Goal: Task Accomplishment & Management: Use online tool/utility

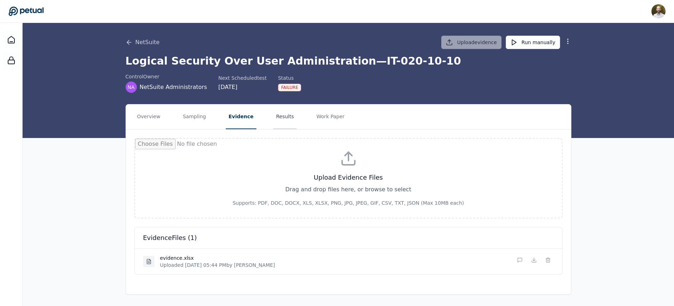
click at [281, 117] on button "Results" at bounding box center [285, 116] width 24 height 25
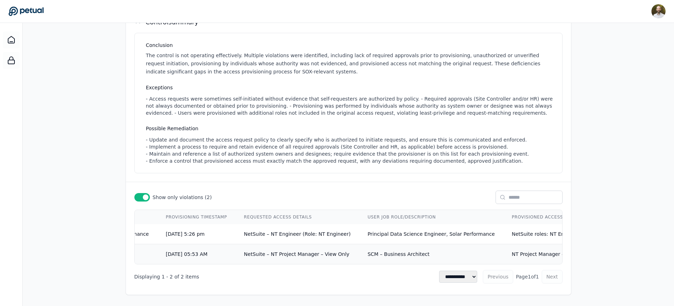
scroll to position [0, 232]
click at [241, 232] on span "NetSuite – NT Engineer (Role: NT Engineer)" at bounding box center [294, 234] width 107 height 6
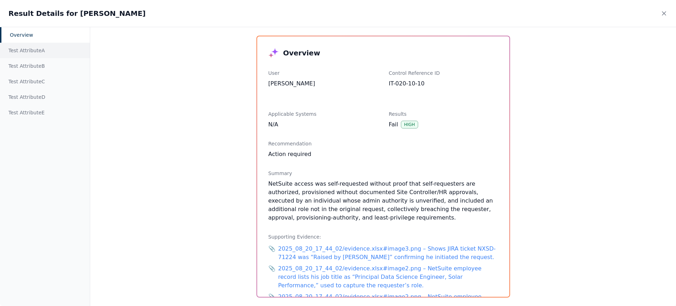
click at [34, 51] on div "Test Attribute A" at bounding box center [45, 51] width 90 height 16
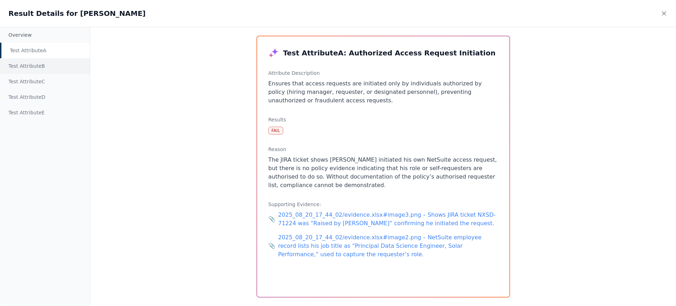
click at [37, 63] on div "Test Attribute B" at bounding box center [45, 66] width 90 height 16
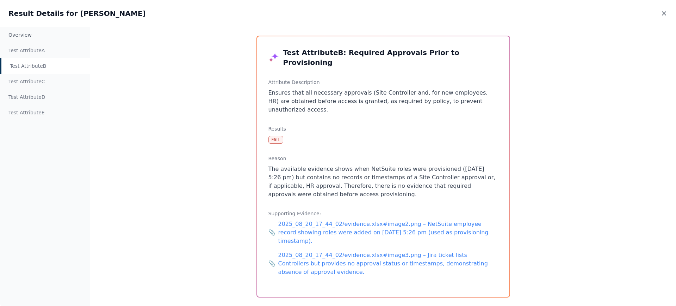
click at [666, 13] on icon at bounding box center [664, 13] width 7 height 7
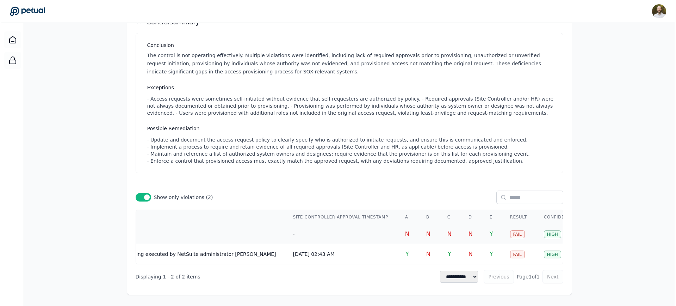
scroll to position [0, 1072]
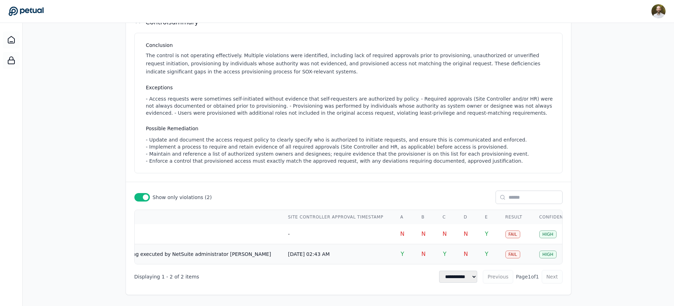
click at [295, 253] on td "[DATE] 02:43 AM" at bounding box center [336, 254] width 112 height 20
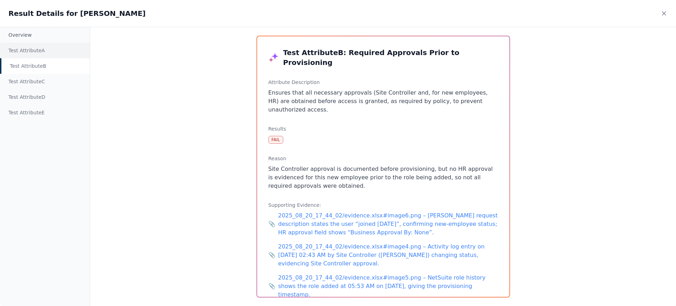
click at [38, 53] on div "Test Attribute A" at bounding box center [45, 51] width 90 height 16
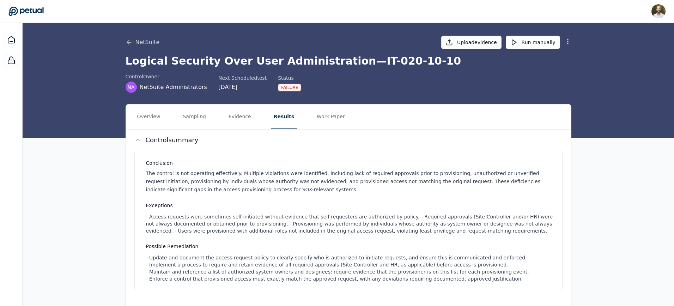
click at [33, 11] on icon at bounding box center [25, 11] width 35 height 9
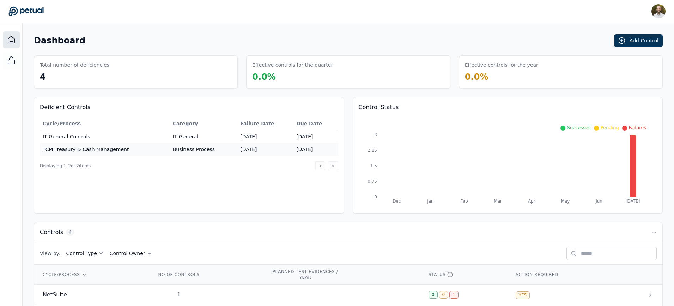
scroll to position [72, 0]
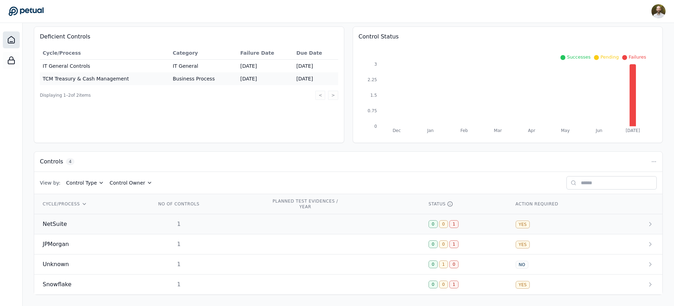
click at [339, 222] on td at bounding box center [341, 224] width 157 height 20
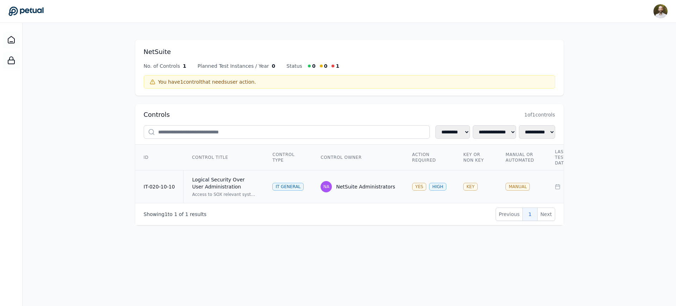
click at [414, 173] on td "YES HIGH" at bounding box center [429, 186] width 51 height 33
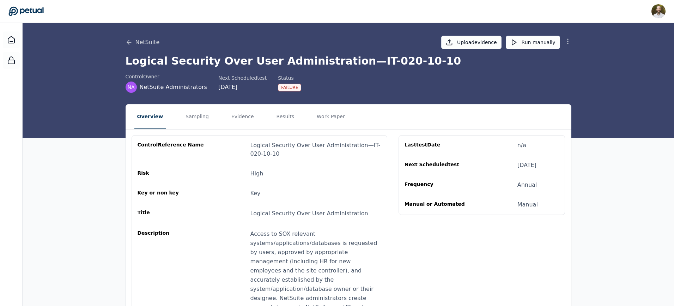
click at [567, 39] on icon at bounding box center [567, 41] width 7 height 7
click at [540, 71] on button "Remove control" at bounding box center [542, 70] width 57 height 13
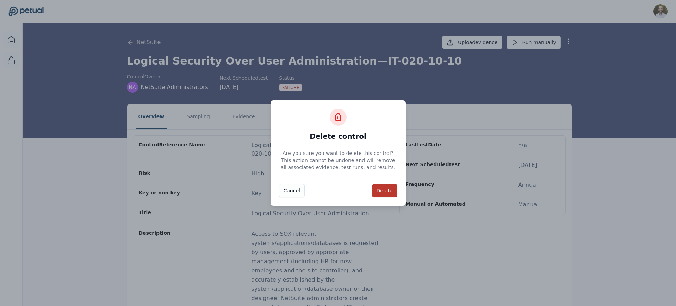
click at [390, 190] on button "Delete" at bounding box center [384, 190] width 25 height 13
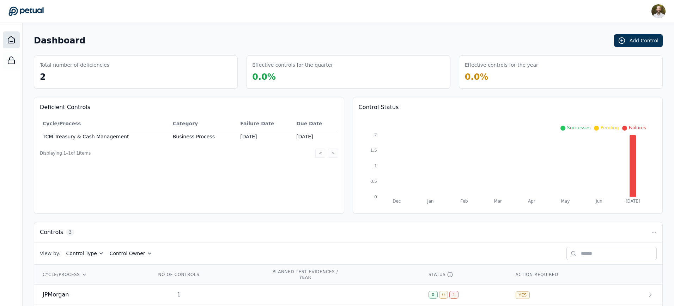
click at [348, 149] on div "Deficient Controls Cycle/Process Category Failure Date Due Date TCM Treasury & …" at bounding box center [348, 155] width 629 height 116
click at [644, 43] on button "Add Control" at bounding box center [638, 40] width 49 height 13
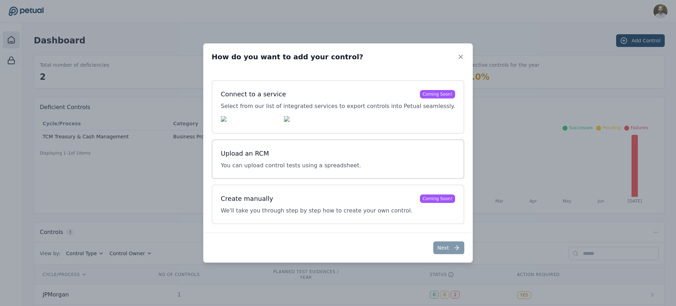
click at [327, 157] on h3 "Upload an RCM" at bounding box center [291, 153] width 140 height 10
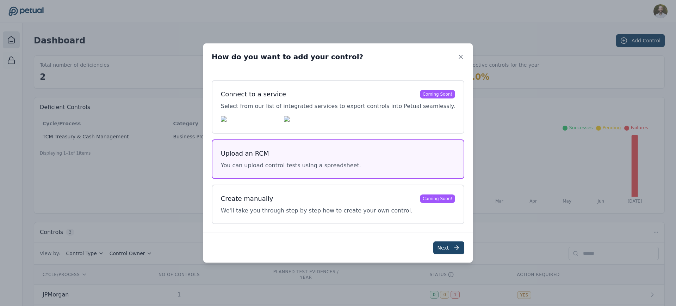
click at [435, 246] on button "Next" at bounding box center [449, 247] width 31 height 13
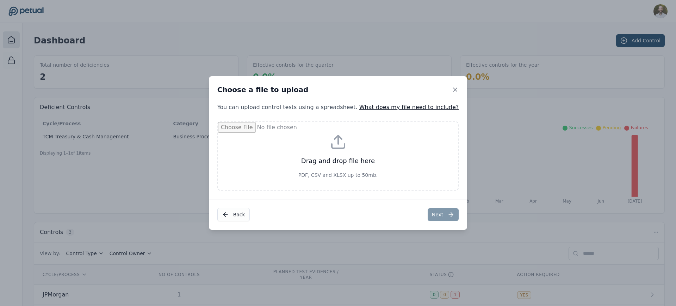
click at [344, 145] on input "file" at bounding box center [338, 156] width 240 height 68
type input "**********"
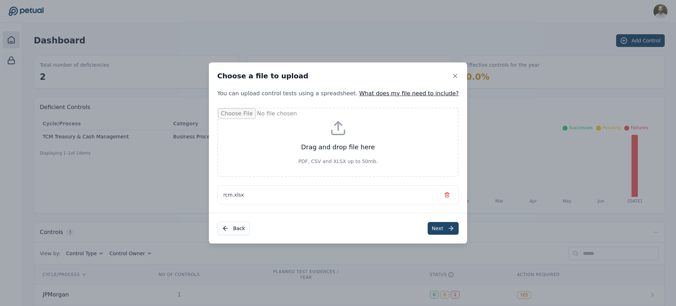
click at [428, 230] on button "Next" at bounding box center [443, 228] width 31 height 13
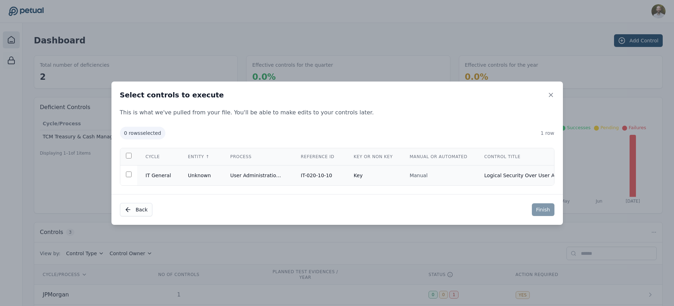
click at [229, 170] on td "User Administration and Logical Security" at bounding box center [257, 175] width 71 height 20
click at [545, 212] on button "Finish" at bounding box center [543, 209] width 23 height 13
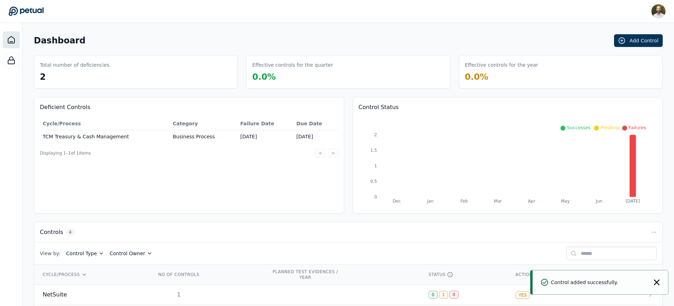
scroll to position [72, 0]
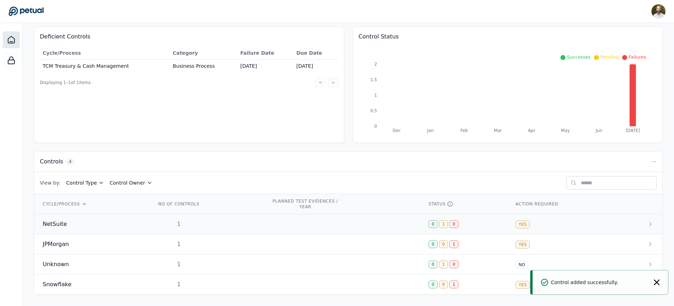
click at [318, 227] on td at bounding box center [341, 224] width 157 height 20
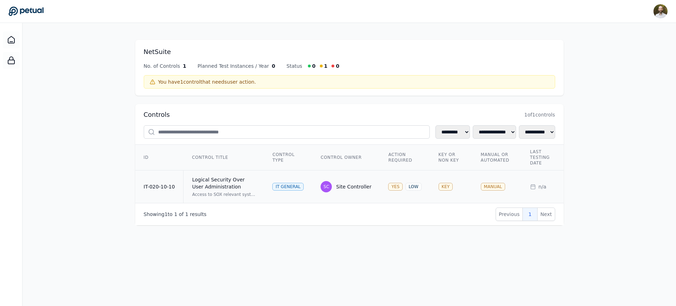
click at [313, 178] on td "SC Site Controller" at bounding box center [346, 186] width 68 height 33
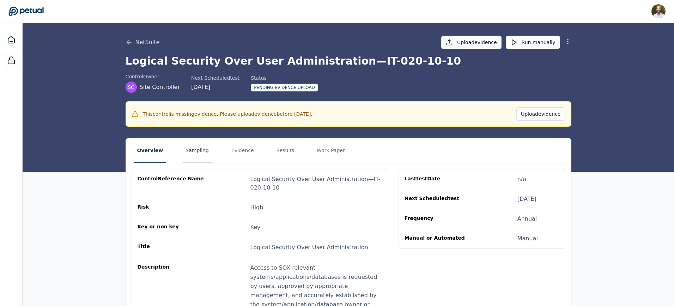
click at [198, 148] on button "Sampling" at bounding box center [197, 150] width 29 height 25
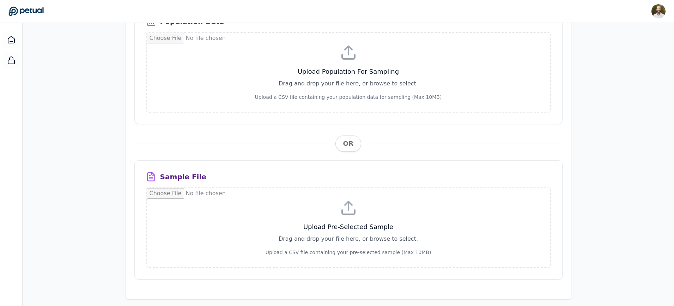
scroll to position [171, 0]
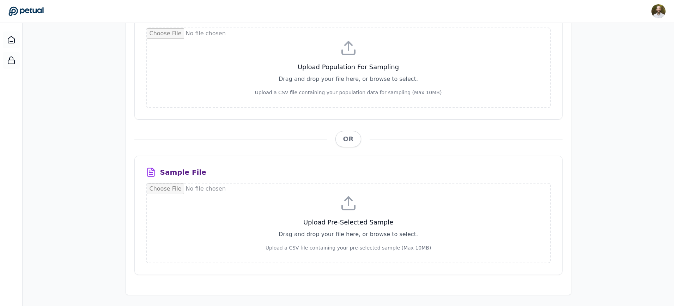
click at [359, 206] on input "file" at bounding box center [348, 222] width 403 height 79
type input "**********"
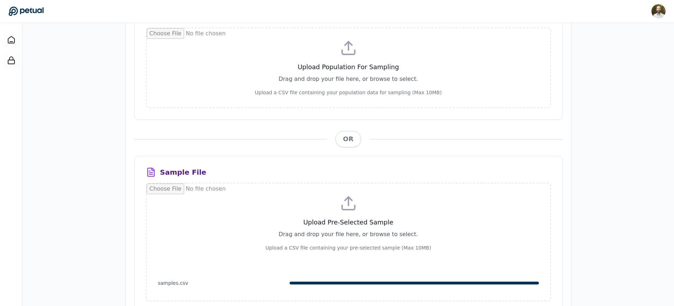
scroll to position [0, 0]
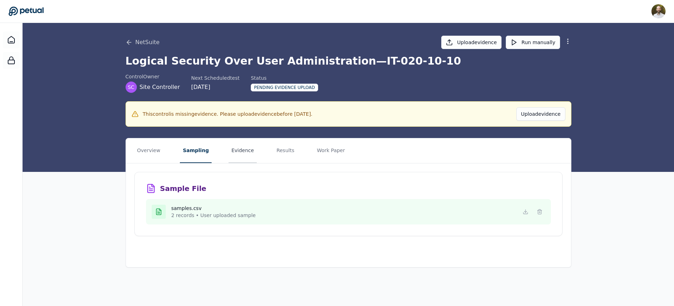
click at [237, 150] on button "Evidence" at bounding box center [242, 150] width 28 height 25
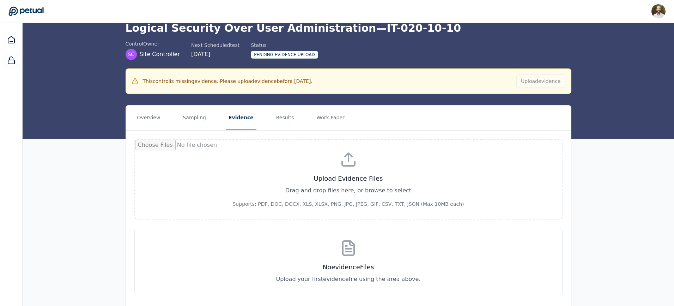
scroll to position [53, 0]
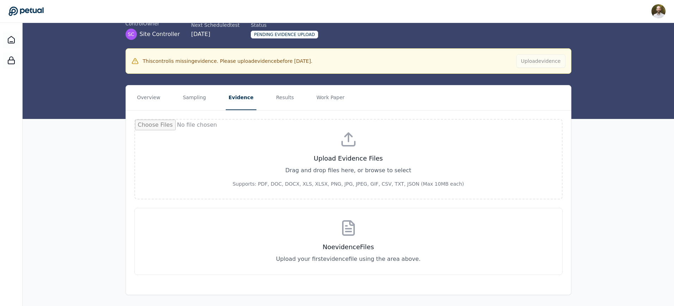
click at [349, 159] on input "file" at bounding box center [348, 159] width 427 height 79
type input "**********"
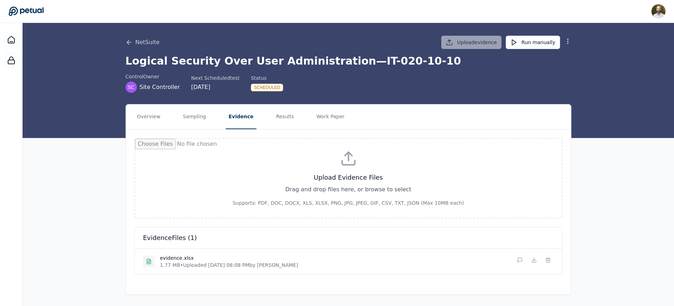
scroll to position [0, 0]
click at [535, 43] on button "Run manually" at bounding box center [533, 41] width 54 height 13
click at [283, 117] on button "Results" at bounding box center [285, 116] width 24 height 25
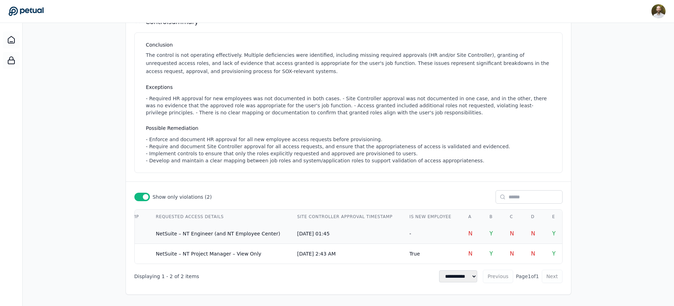
scroll to position [0, 891]
click at [287, 228] on td "[DATE] 01:45" at bounding box center [343, 234] width 112 height 20
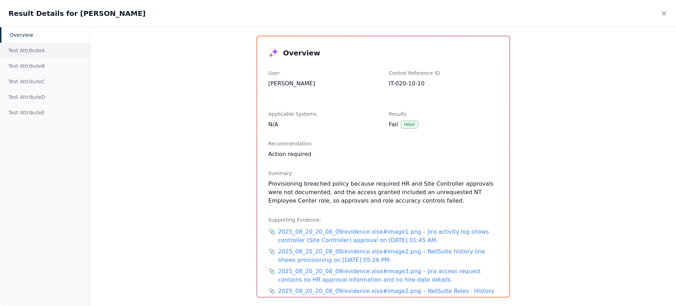
click at [28, 49] on div "Test Attribute A" at bounding box center [45, 51] width 90 height 16
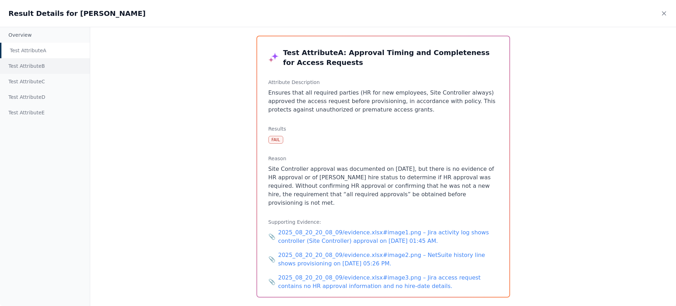
click at [33, 67] on div "Test Attribute B" at bounding box center [45, 66] width 90 height 16
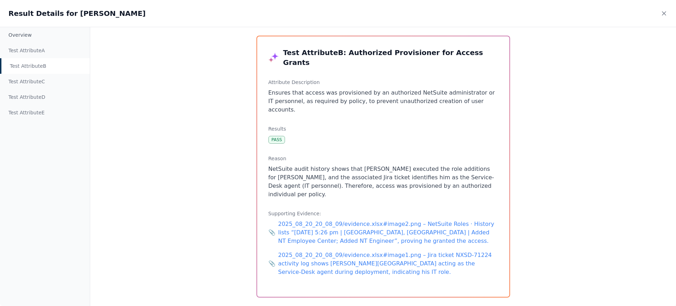
click at [186, 166] on div "Overview Test Attribute A Test Attribute B Test Attribute C Test Attribute D Te…" at bounding box center [338, 166] width 676 height 279
click at [666, 14] on icon at bounding box center [665, 14] width 4 height 4
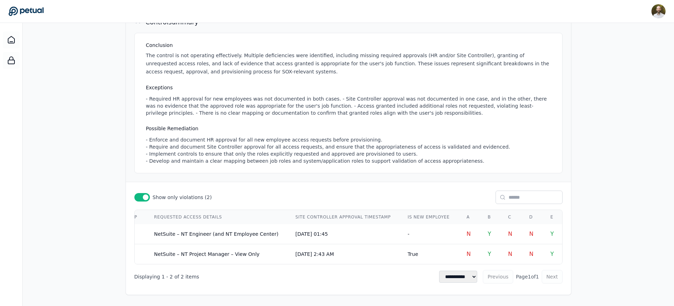
scroll to position [0, 0]
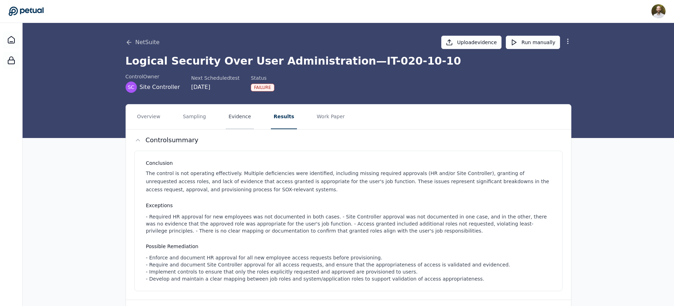
click at [226, 118] on button "Evidence" at bounding box center [240, 116] width 28 height 25
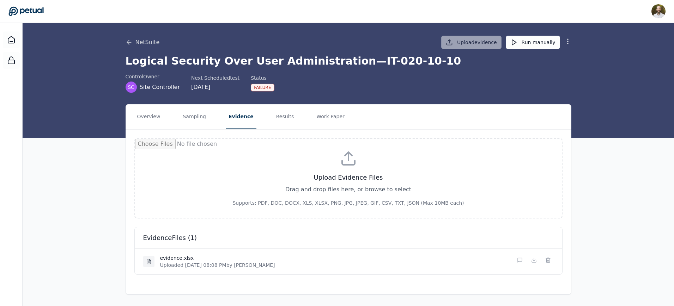
scroll to position [0, 0]
click at [521, 258] on icon at bounding box center [520, 260] width 6 height 6
click at [289, 282] on textarea at bounding box center [356, 285] width 393 height 27
type textarea "**********"
click at [589, 260] on div "**********" at bounding box center [348, 222] width 651 height 237
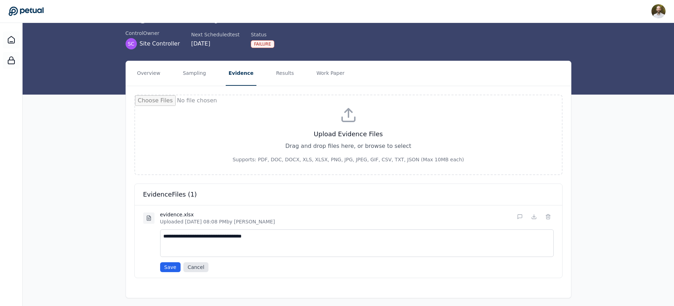
scroll to position [46, 0]
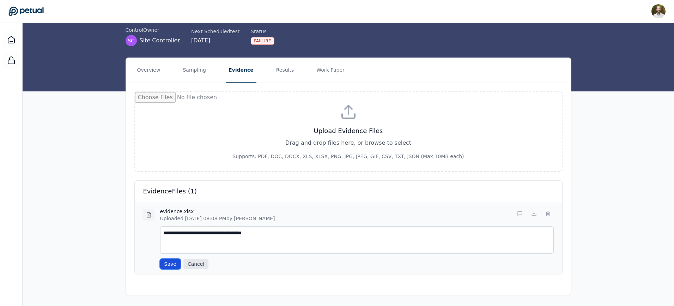
click at [164, 260] on button "Save" at bounding box center [170, 264] width 20 height 10
